Goal: Task Accomplishment & Management: Use online tool/utility

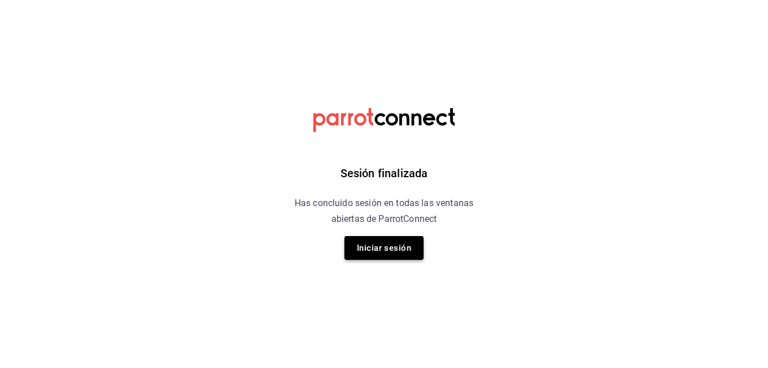
click at [411, 242] on button "Iniciar sesión" at bounding box center [383, 248] width 79 height 24
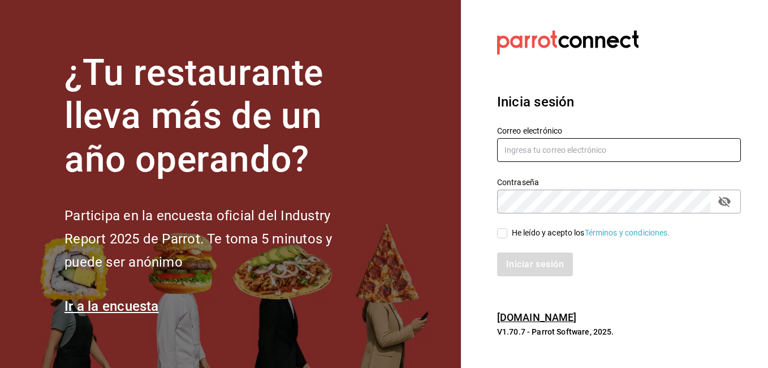
type input "VIRGINIA.CARRILLO@GRUPOCOSTENO.COM"
click at [499, 232] on input "He leído y acepto los Términos y condiciones." at bounding box center [502, 233] width 10 height 10
checkbox input "true"
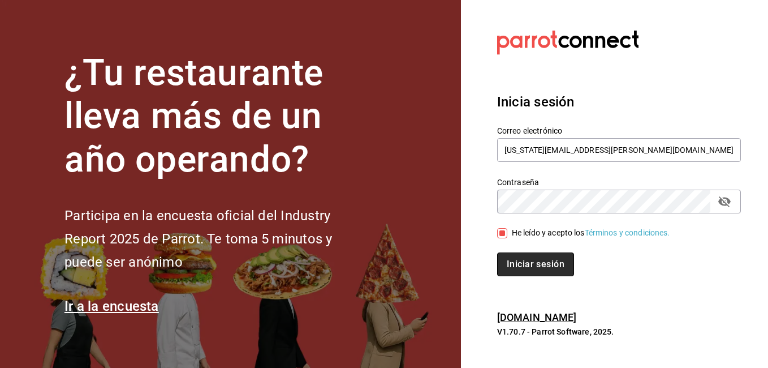
click at [552, 265] on button "Iniciar sesión" at bounding box center [535, 264] width 77 height 24
